Goal: Task Accomplishment & Management: Use online tool/utility

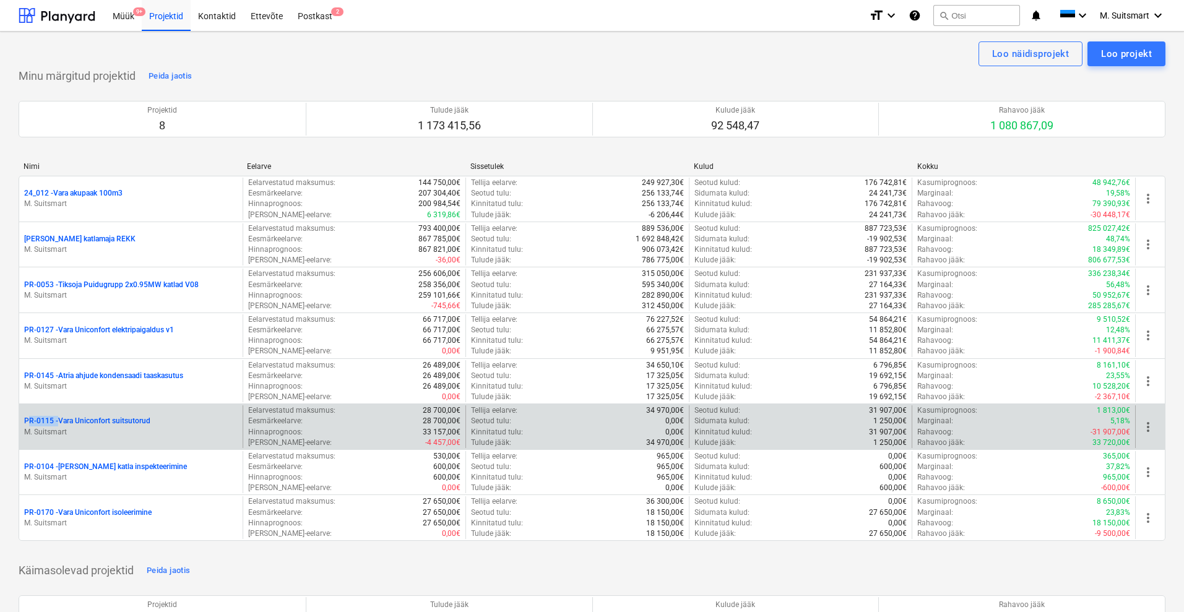
drag, startPoint x: 10, startPoint y: 418, endPoint x: 55, endPoint y: 421, distance: 45.3
copy p "PR-0115"
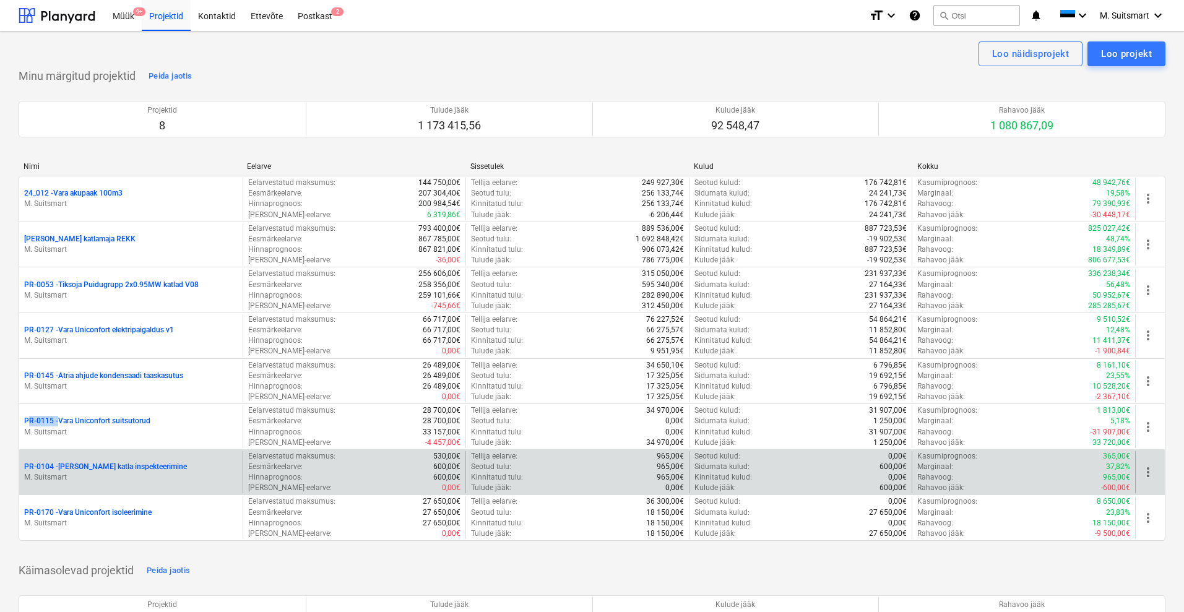
click at [1150, 472] on span "more_vert" at bounding box center [1148, 472] width 15 height 15
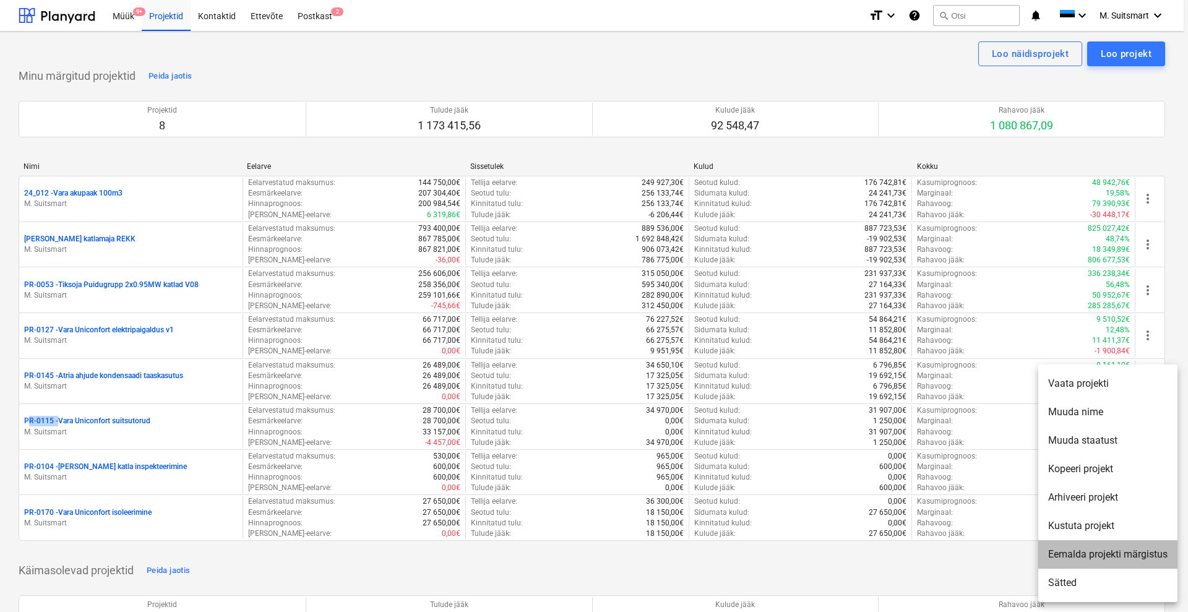
click at [1108, 559] on li "Eemalda projekti märgistus" at bounding box center [1107, 554] width 139 height 28
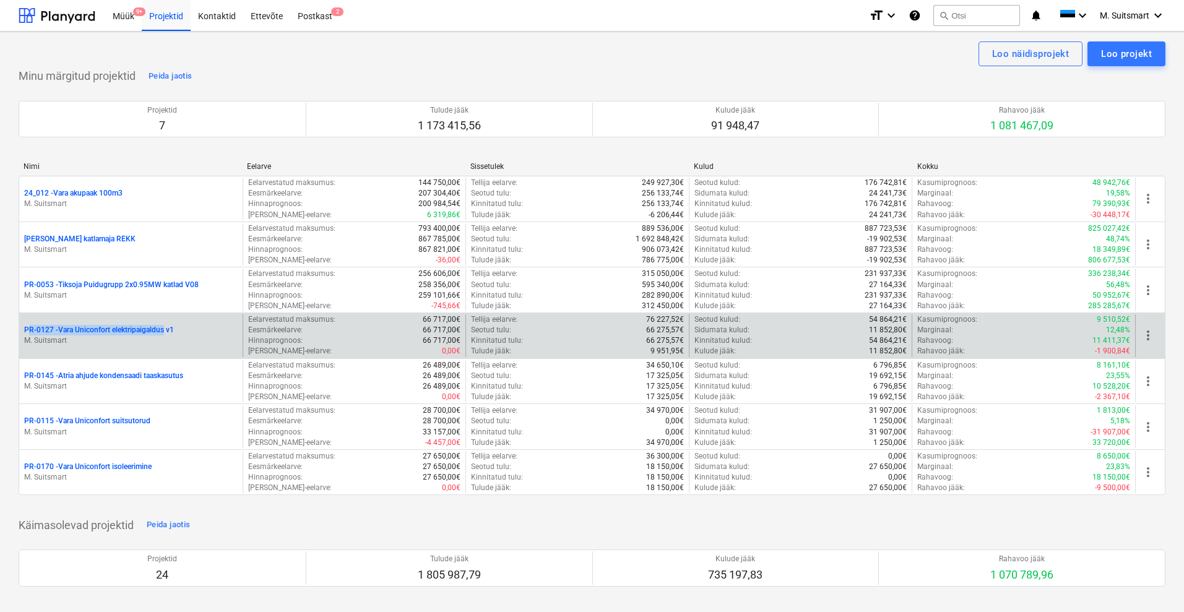
drag, startPoint x: 19, startPoint y: 323, endPoint x: 166, endPoint y: 334, distance: 147.7
click at [166, 334] on div "PR-0127 - Vara Uniconfort elektripaigaldus v1 M. Suitsmart Eelarvestatud maksum…" at bounding box center [592, 336] width 1147 height 46
copy p "PR-0127 - Vara Uniconfort elektripaigaldus"
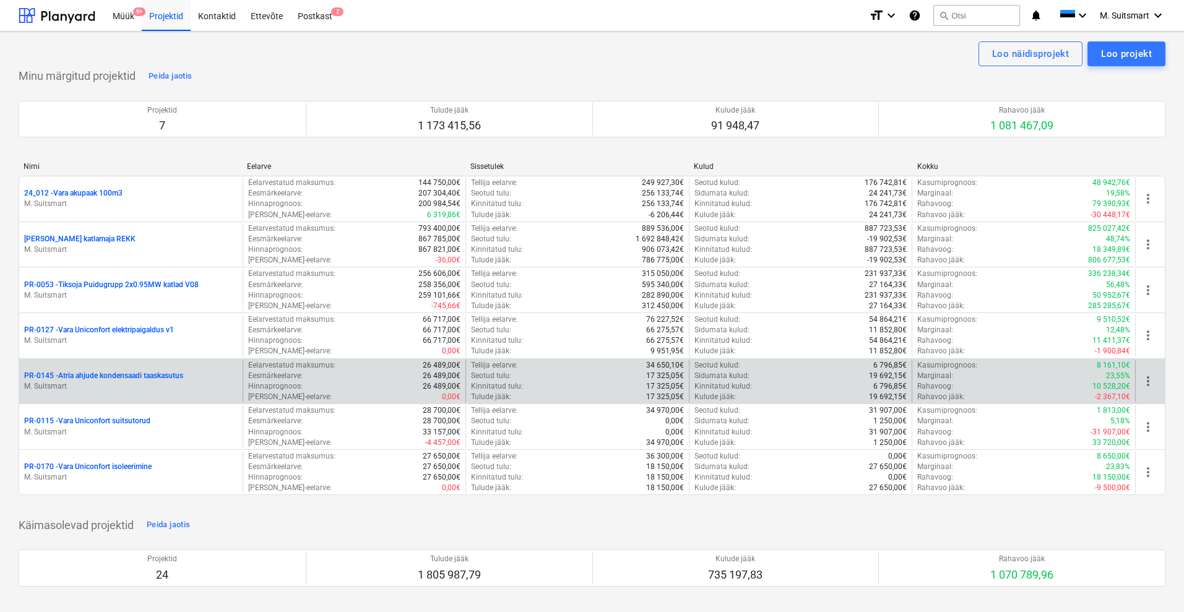
click at [95, 376] on p "PR-0145 - Atria ahjude kondensaadi taaskasutus" at bounding box center [103, 376] width 159 height 11
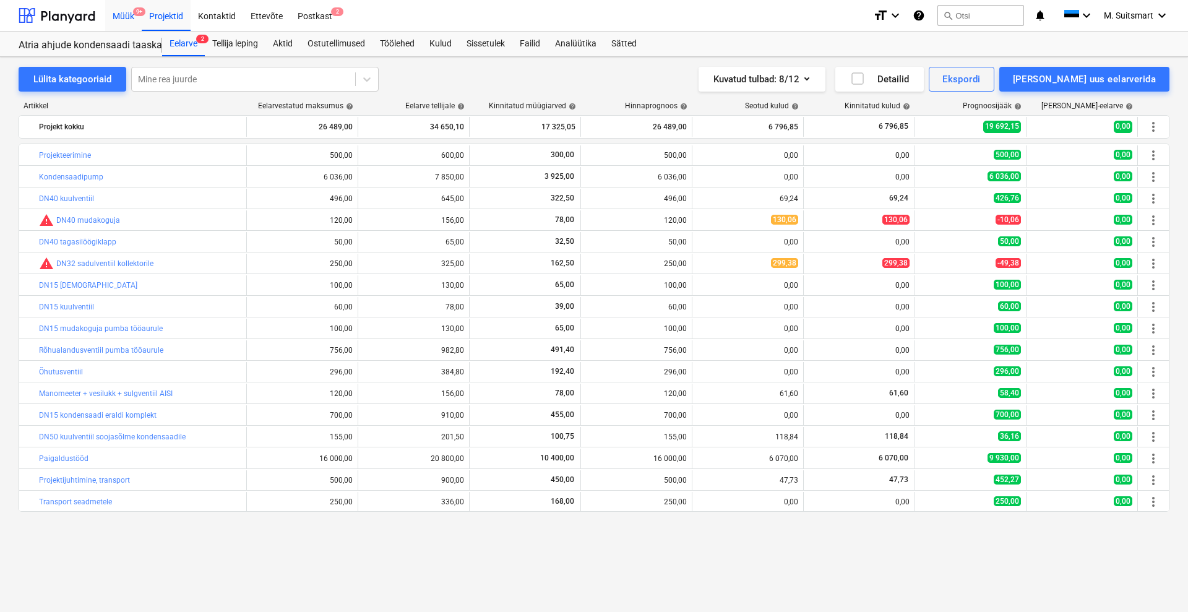
click at [120, 19] on div "Müük 9+" at bounding box center [123, 15] width 37 height 32
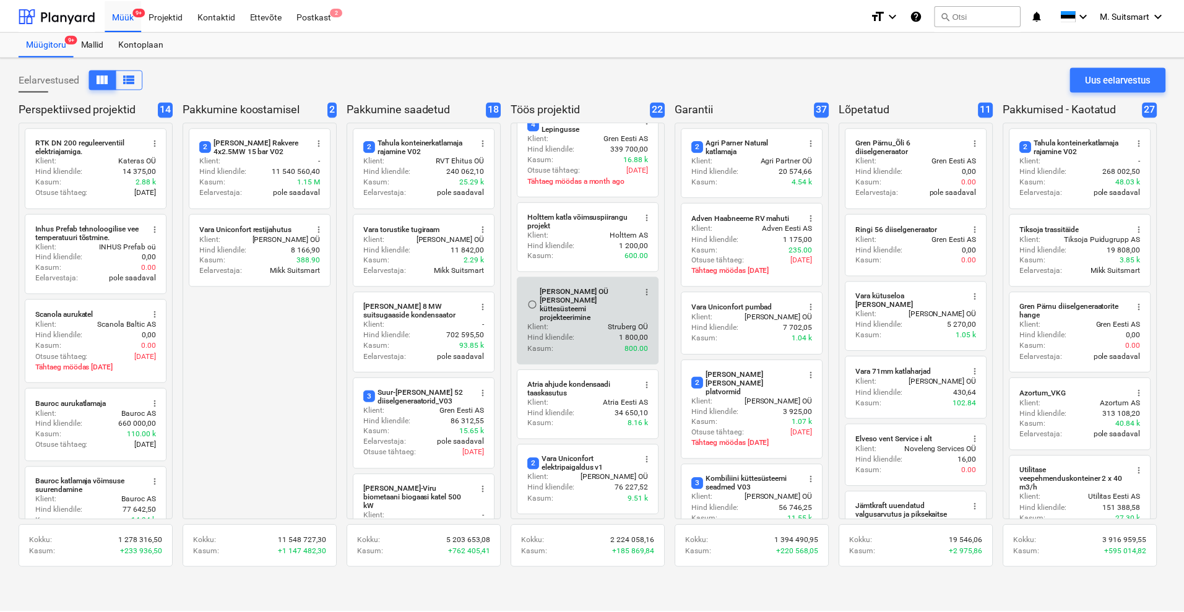
scroll to position [455, 0]
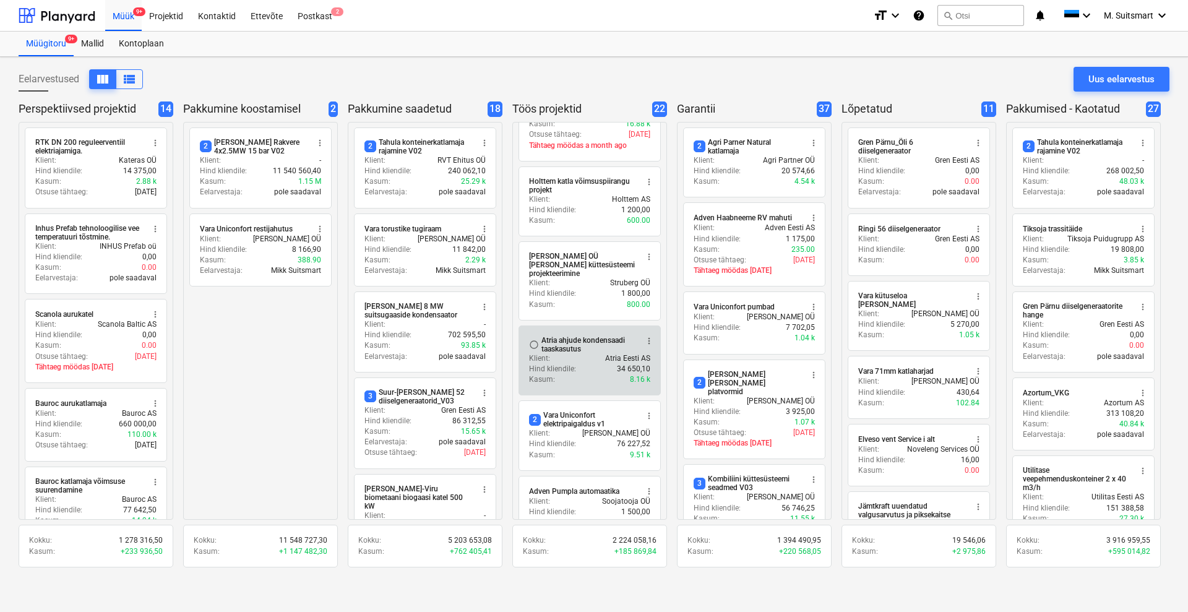
click at [554, 340] on div "Atria ahjude kondensaadi taaskasutus" at bounding box center [588, 344] width 95 height 17
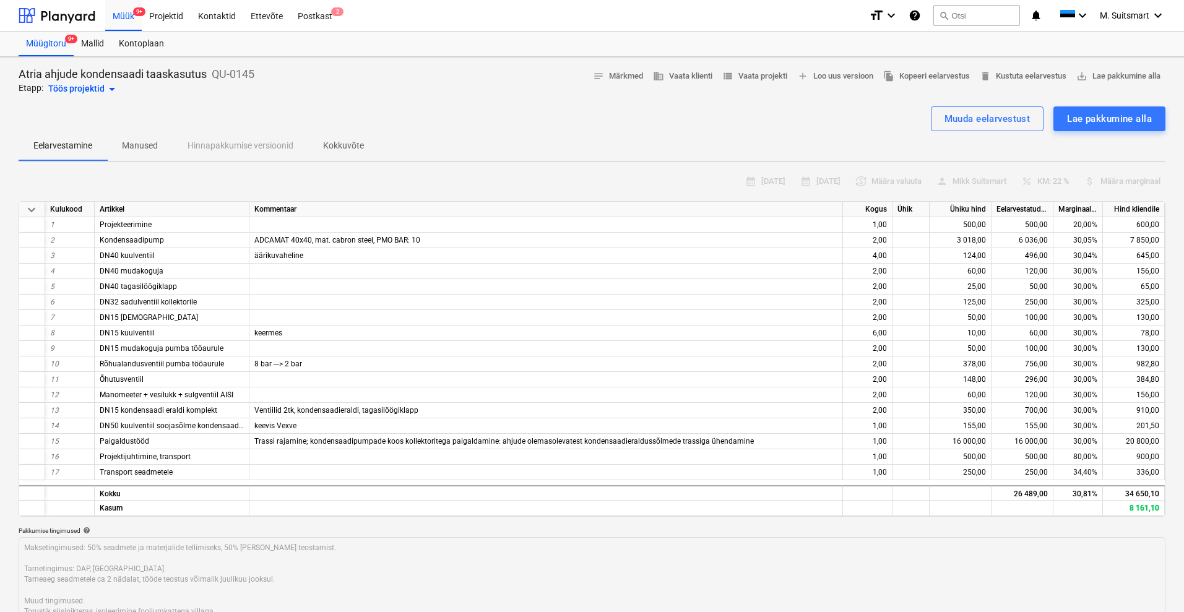
type textarea "x"
